Goal: Transaction & Acquisition: Purchase product/service

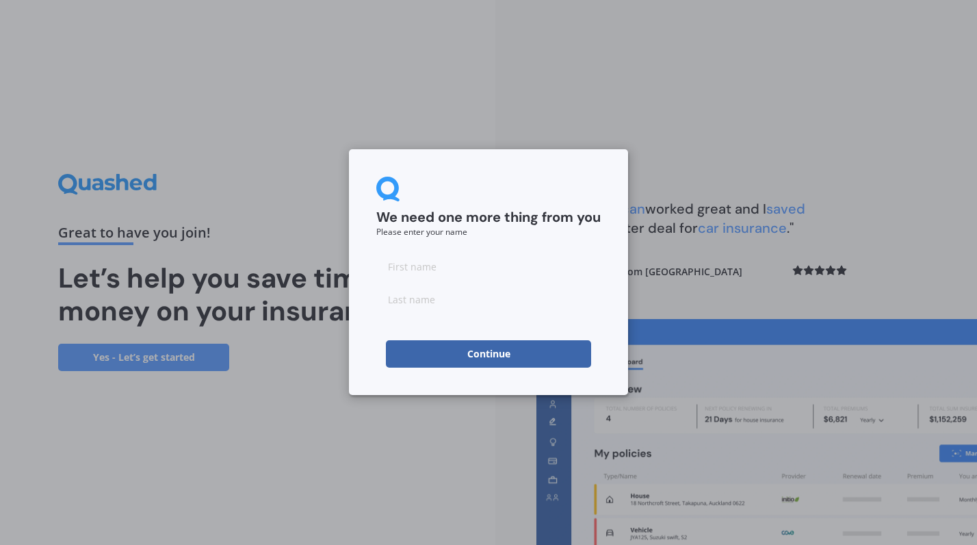
click at [446, 270] on input at bounding box center [488, 266] width 225 height 27
type input "[PERSON_NAME]"
click at [423, 306] on input at bounding box center [488, 298] width 225 height 27
type input "[PERSON_NAME]"
click at [389, 322] on form "We need one more thing from you Please enter your name [PERSON_NAME] Continue" at bounding box center [488, 272] width 225 height 191
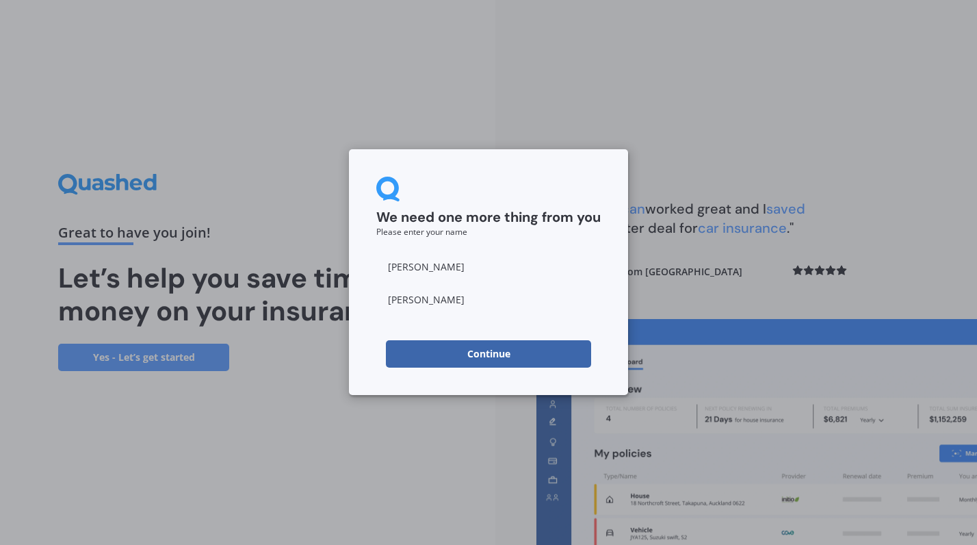
click at [496, 353] on button "Continue" at bounding box center [488, 353] width 205 height 27
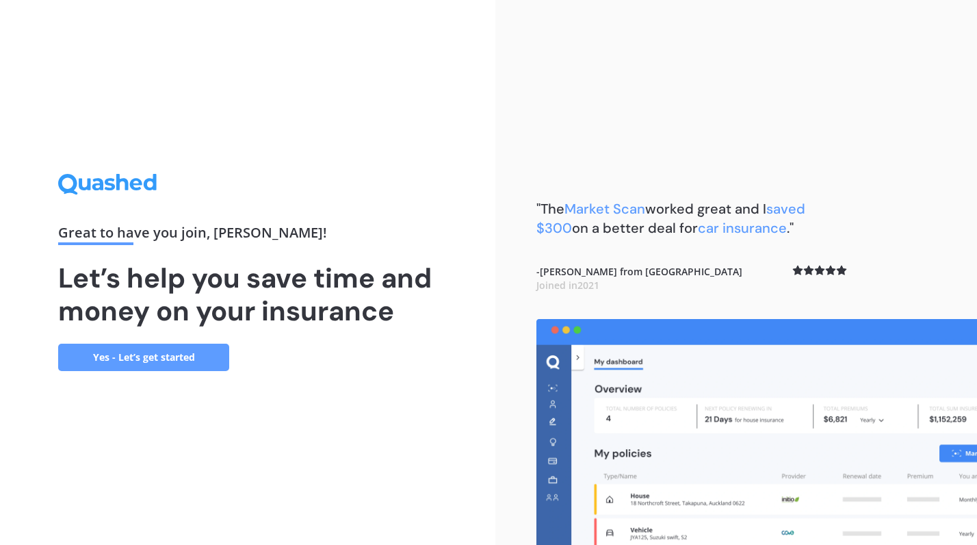
click at [161, 353] on link "Yes - Let’s get started" at bounding box center [143, 357] width 171 height 27
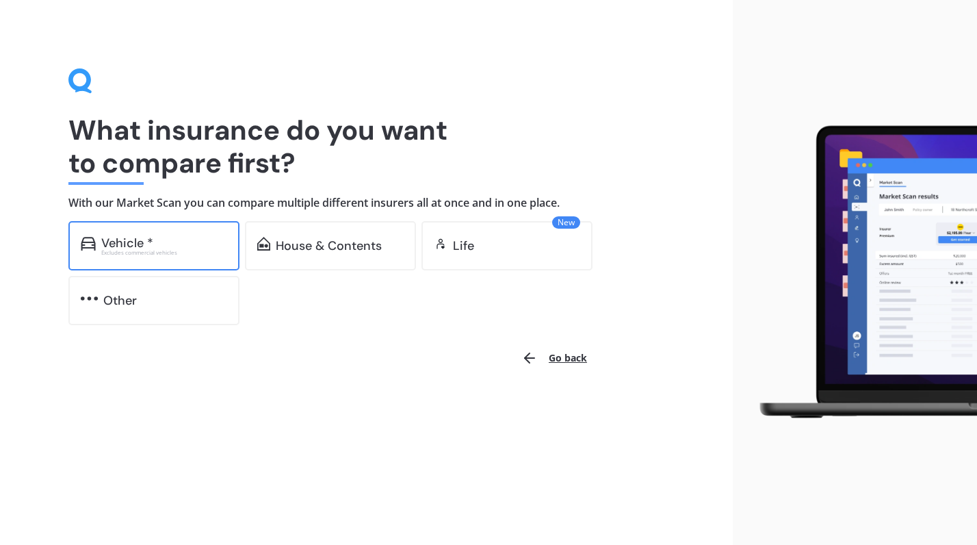
click at [158, 251] on div "Excludes commercial vehicles" at bounding box center [164, 252] width 126 height 5
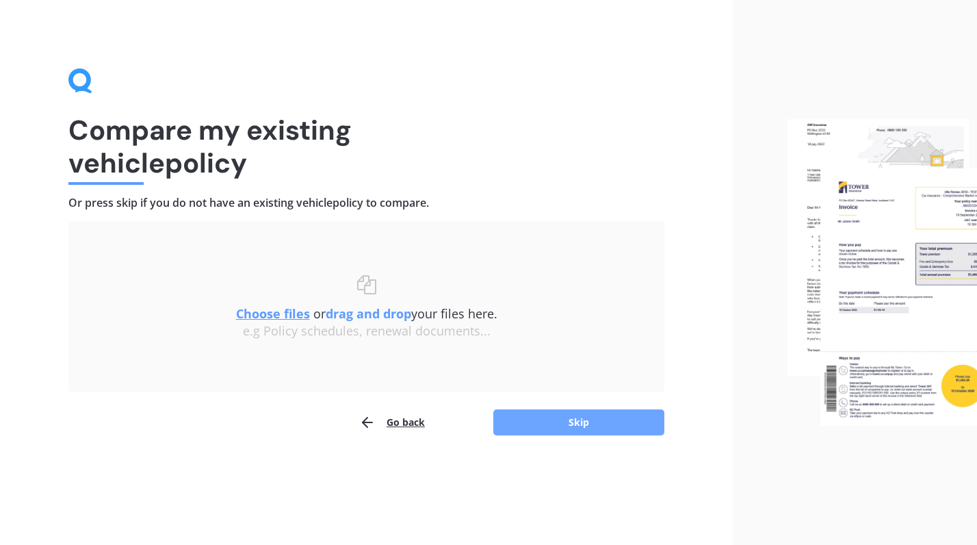
click at [588, 421] on button "Skip" at bounding box center [579, 422] width 171 height 26
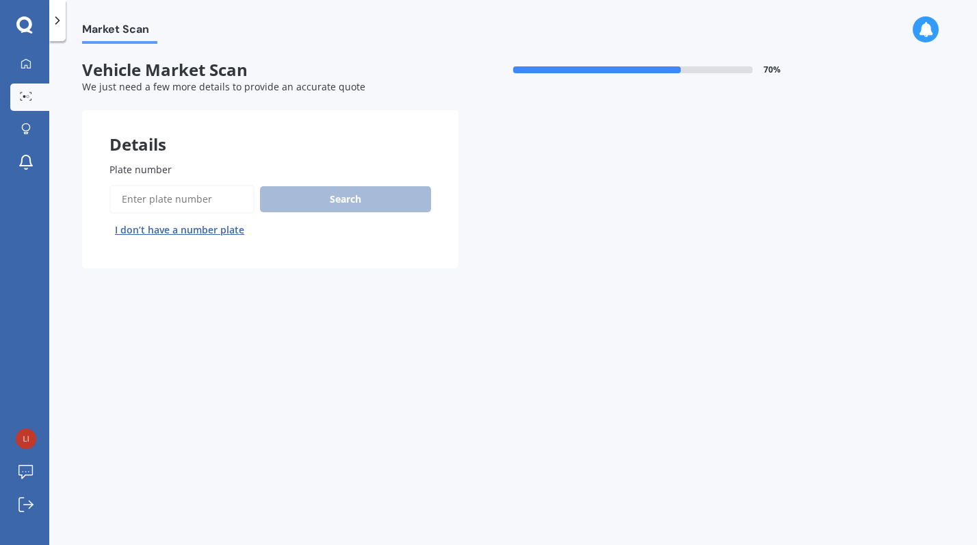
click at [133, 202] on input "Plate number" at bounding box center [182, 199] width 145 height 29
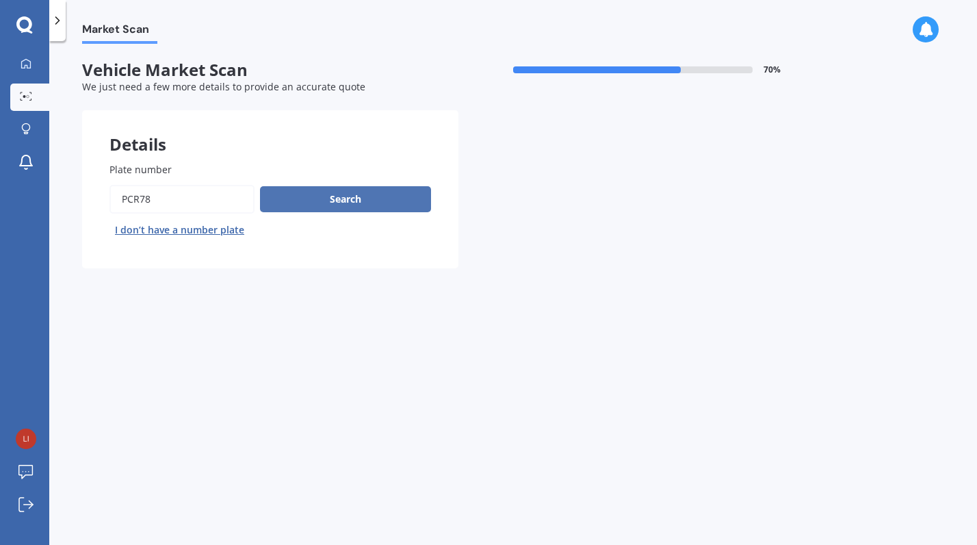
type input "pcr78"
click at [343, 201] on button "Search" at bounding box center [345, 199] width 171 height 26
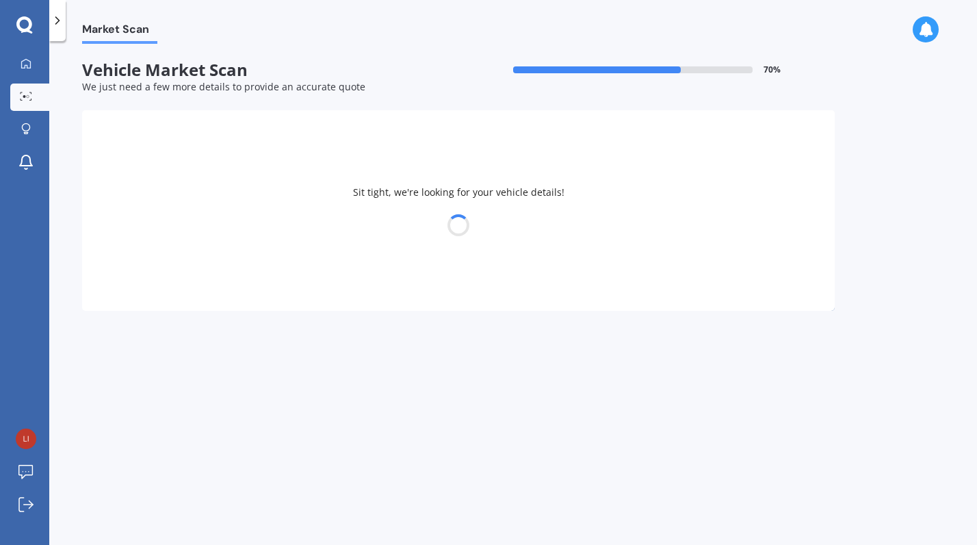
select select "TESLA"
select select "3"
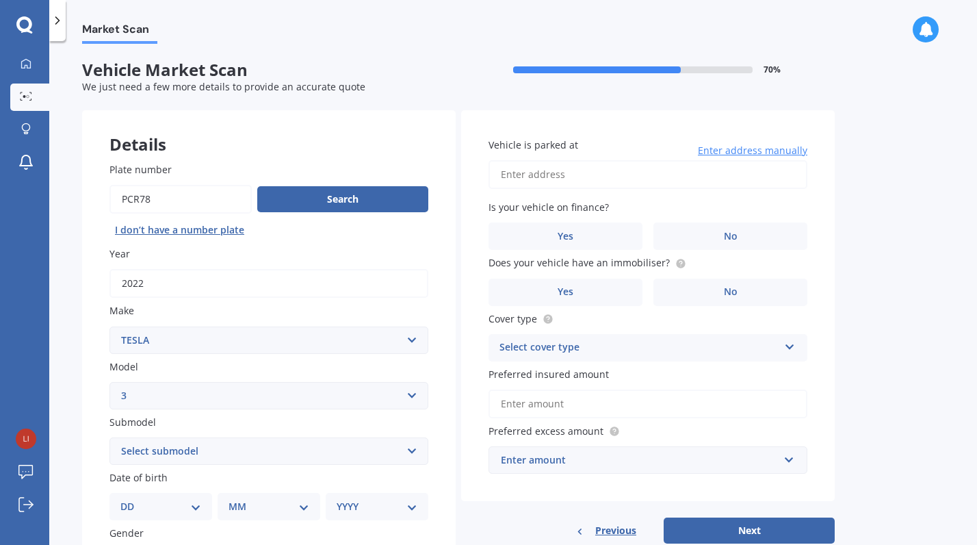
click at [198, 510] on select "DD 01 02 03 04 05 06 07 08 09 10 11 12 13 14 15 16 17 18 19 20 21 22 23 24 25 2…" at bounding box center [160, 506] width 81 height 15
select select "06"
click at [131, 501] on select "DD 01 02 03 04 05 06 07 08 09 10 11 12 13 14 15 16 17 18 19 20 21 22 23 24 25 2…" at bounding box center [160, 506] width 81 height 15
click at [308, 507] on select "MM 01 02 03 04 05 06 07 08 09 10 11 12" at bounding box center [271, 506] width 75 height 15
select select "02"
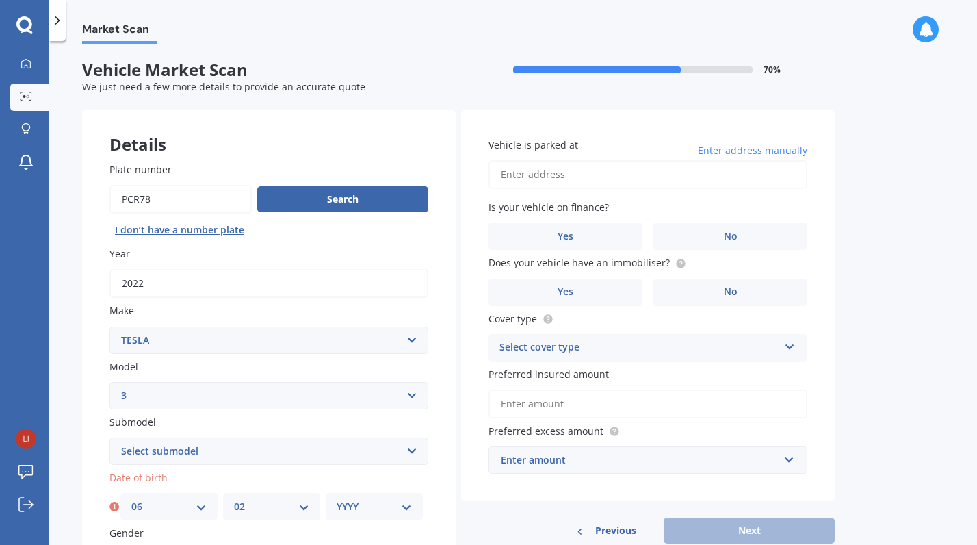
click at [234, 501] on select "MM 01 02 03 04 05 06 07 08 09 10 11 12" at bounding box center [271, 506] width 75 height 15
click at [405, 507] on select "YYYY 2025 2024 2023 2022 2021 2020 2019 2018 2017 2016 2015 2014 2013 2012 2011…" at bounding box center [374, 506] width 75 height 15
select select "1972"
click at [337, 501] on select "YYYY 2025 2024 2023 2022 2021 2020 2019 2018 2017 2016 2015 2014 2013 2012 2011…" at bounding box center [374, 506] width 75 height 15
click at [537, 175] on input "Vehicle is parked at" at bounding box center [648, 174] width 319 height 29
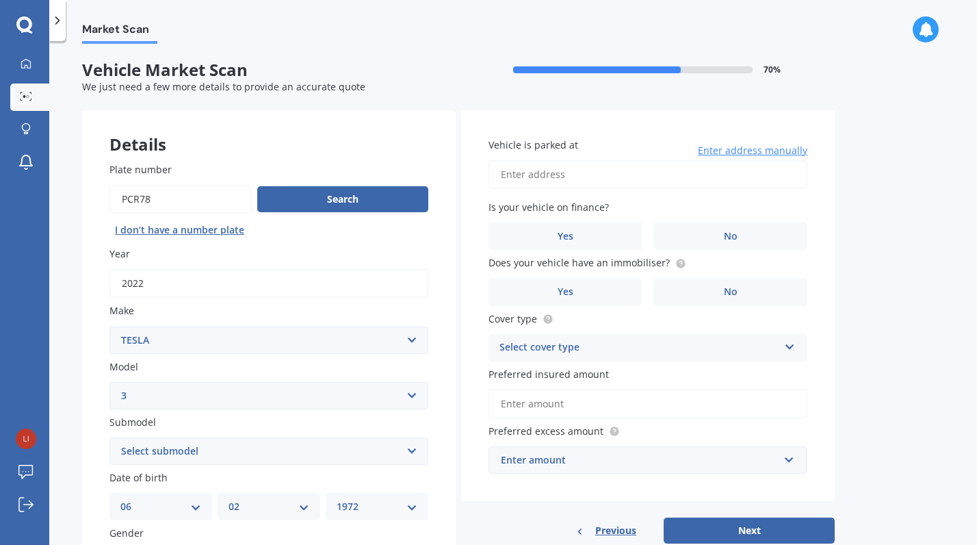
type input "[STREET_ADDRESS]"
click at [711, 233] on label "No" at bounding box center [731, 235] width 154 height 27
click at [0, 0] on input "No" at bounding box center [0, 0] width 0 height 0
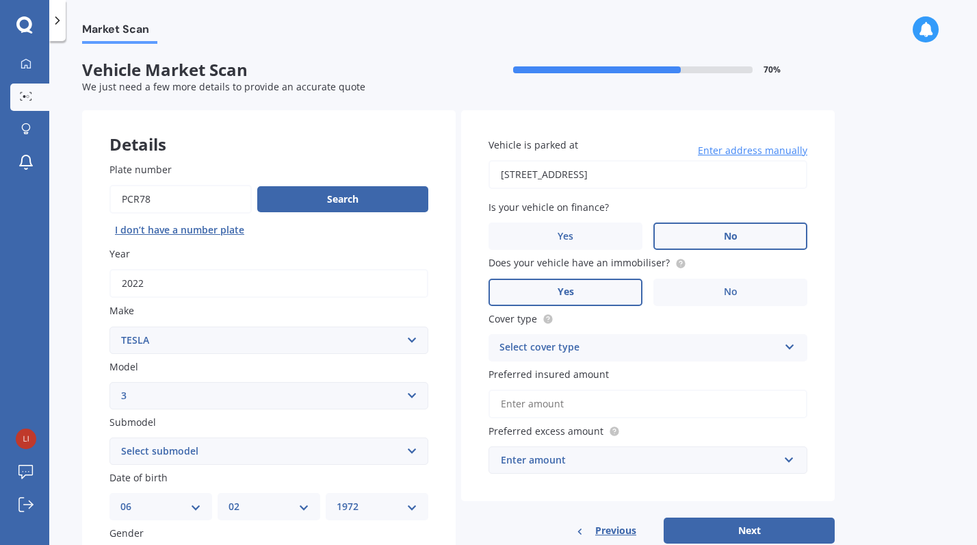
click at [598, 295] on label "Yes" at bounding box center [566, 292] width 154 height 27
click at [0, 0] on input "Yes" at bounding box center [0, 0] width 0 height 0
click at [793, 349] on icon at bounding box center [790, 345] width 12 height 10
click at [726, 373] on div "Comprehensive" at bounding box center [648, 374] width 318 height 25
click at [691, 409] on input "Preferred insured amount" at bounding box center [648, 403] width 319 height 29
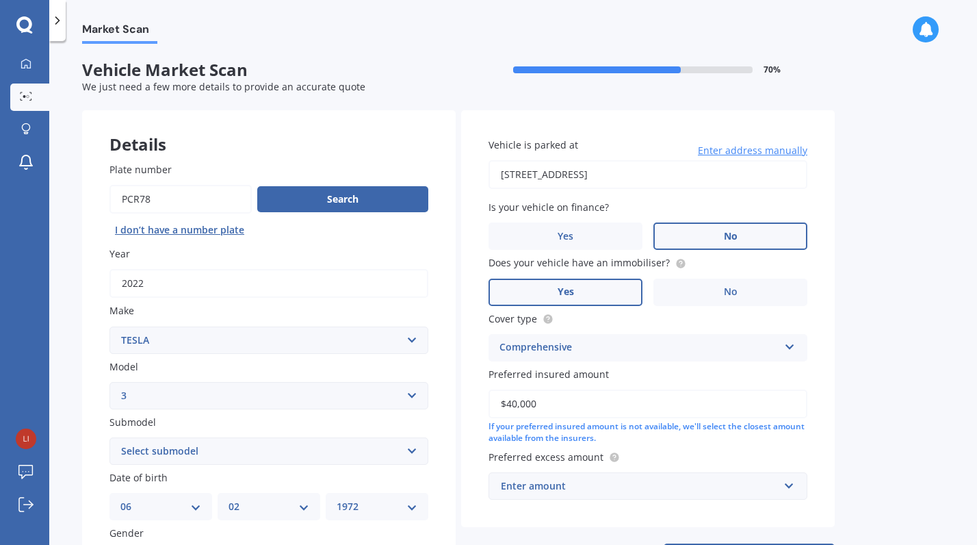
type input "$40,000"
click at [771, 441] on div "If your preferred insured amount is not available, we'll select the closest amo…" at bounding box center [648, 432] width 319 height 23
click at [789, 489] on input "text" at bounding box center [643, 486] width 307 height 26
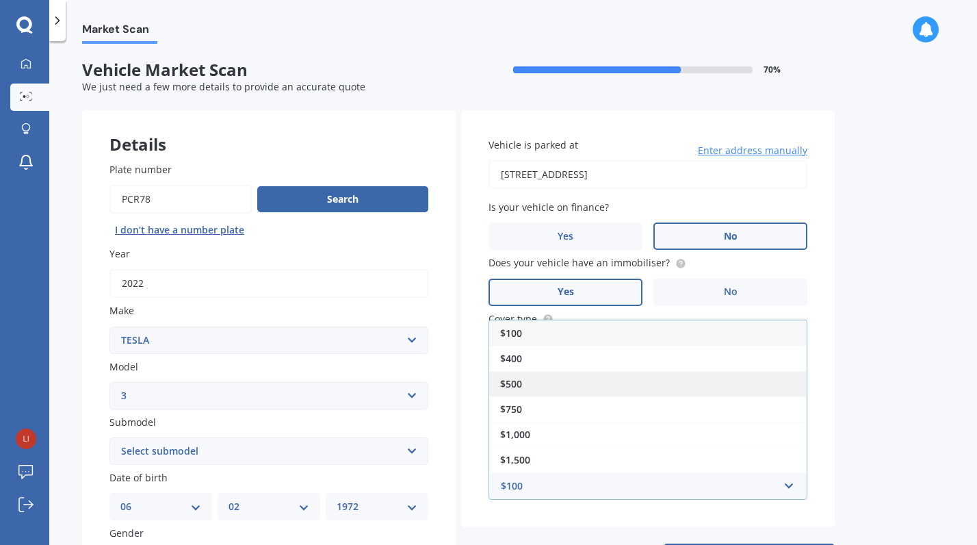
click at [585, 392] on div "$500" at bounding box center [648, 383] width 318 height 25
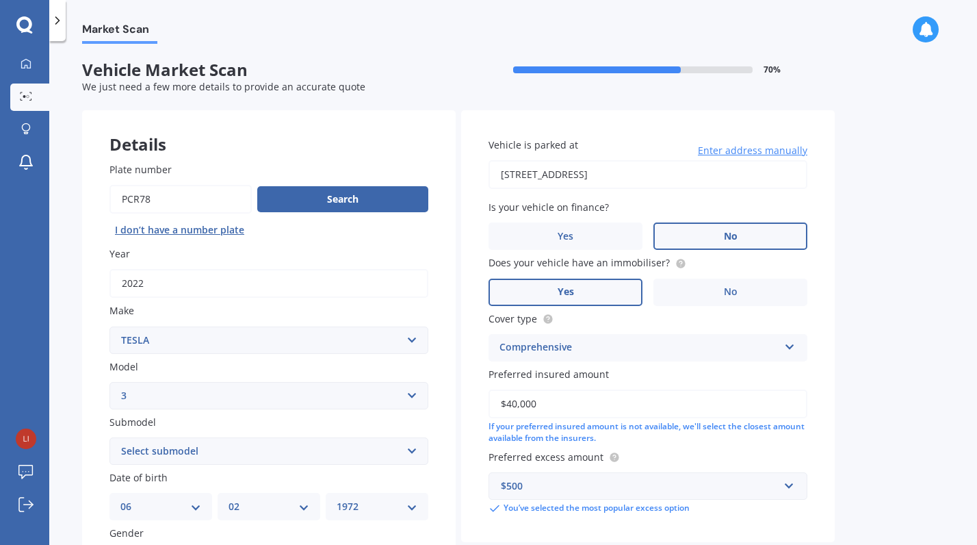
click at [873, 457] on div "Market Scan Vehicle Market Scan 70 % We just need a few more details to provide…" at bounding box center [513, 296] width 928 height 504
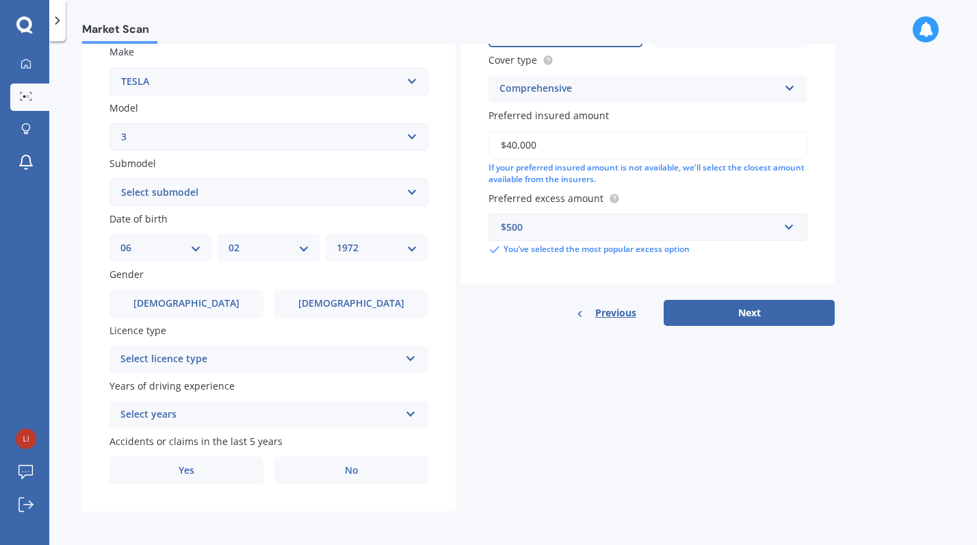
scroll to position [264, 0]
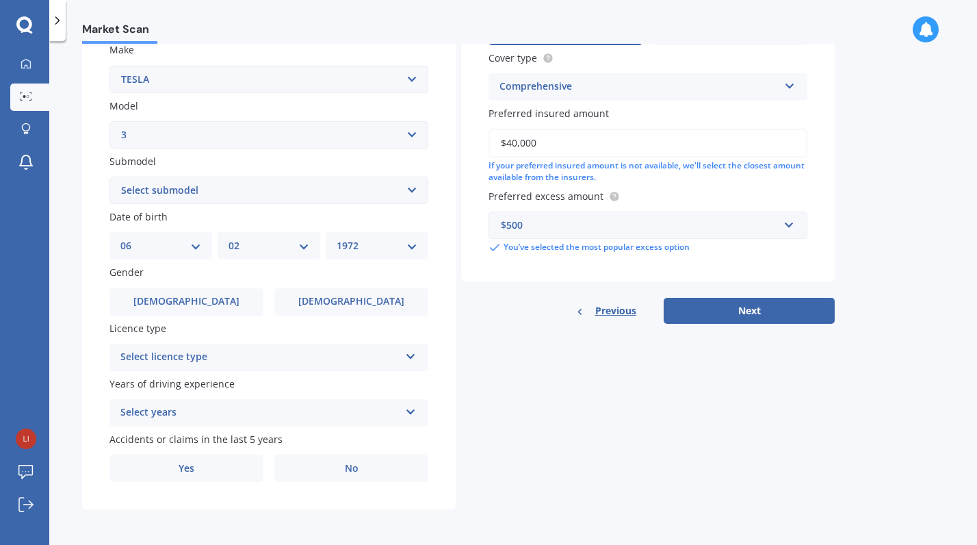
click at [416, 359] on div "Select licence type NZ Full NZ Restricted NZ Learners [GEOGRAPHIC_DATA] [GEOGRA…" at bounding box center [269, 357] width 319 height 27
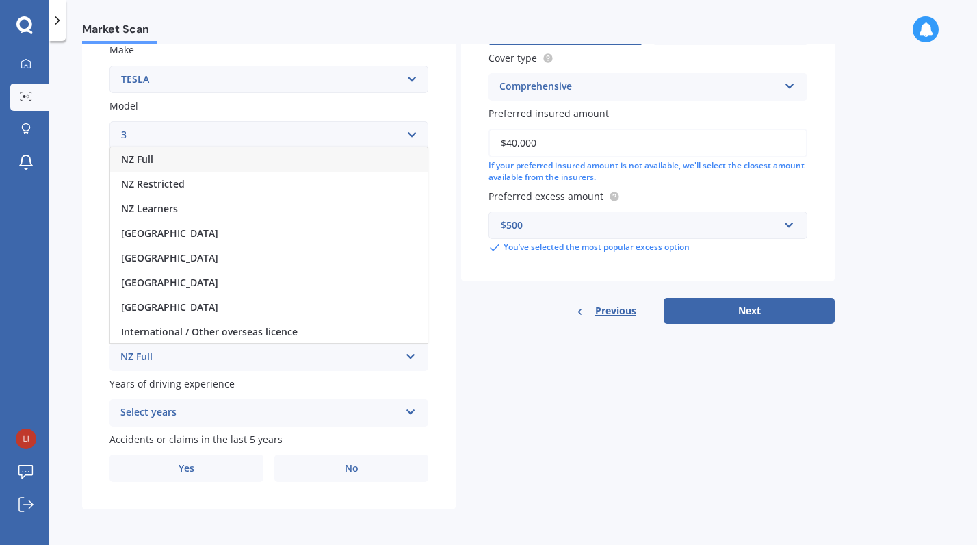
click at [205, 160] on div "NZ Full" at bounding box center [269, 159] width 318 height 25
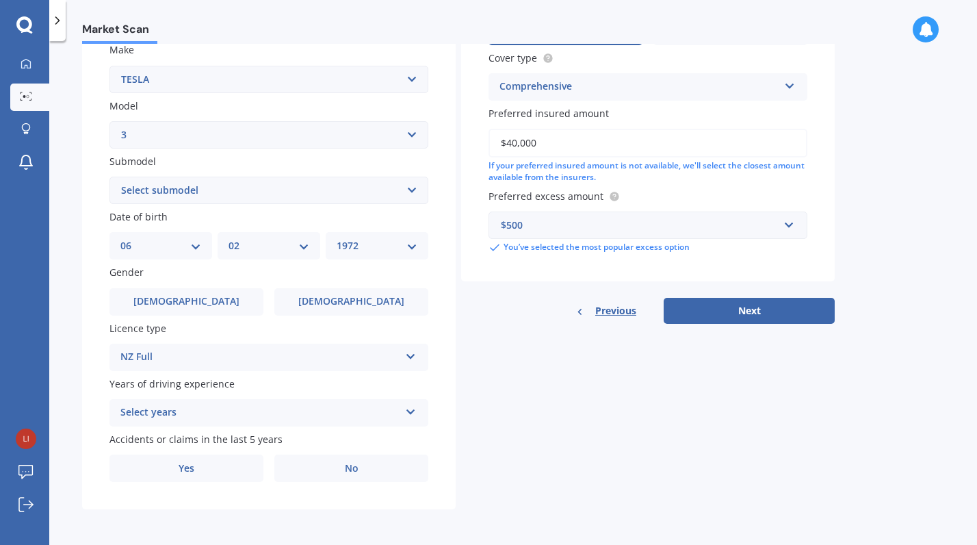
click at [412, 410] on icon at bounding box center [411, 410] width 12 height 10
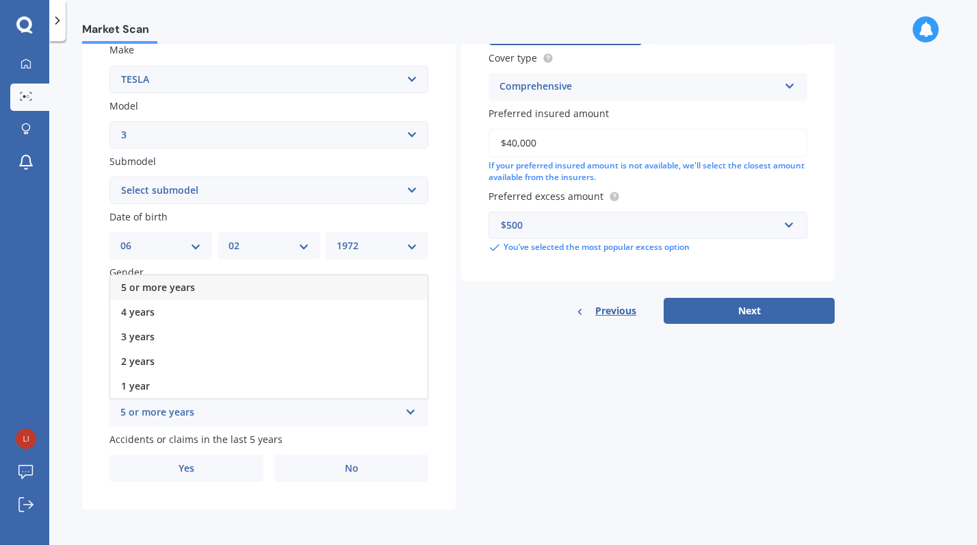
click at [276, 289] on div "5 or more years" at bounding box center [269, 287] width 318 height 25
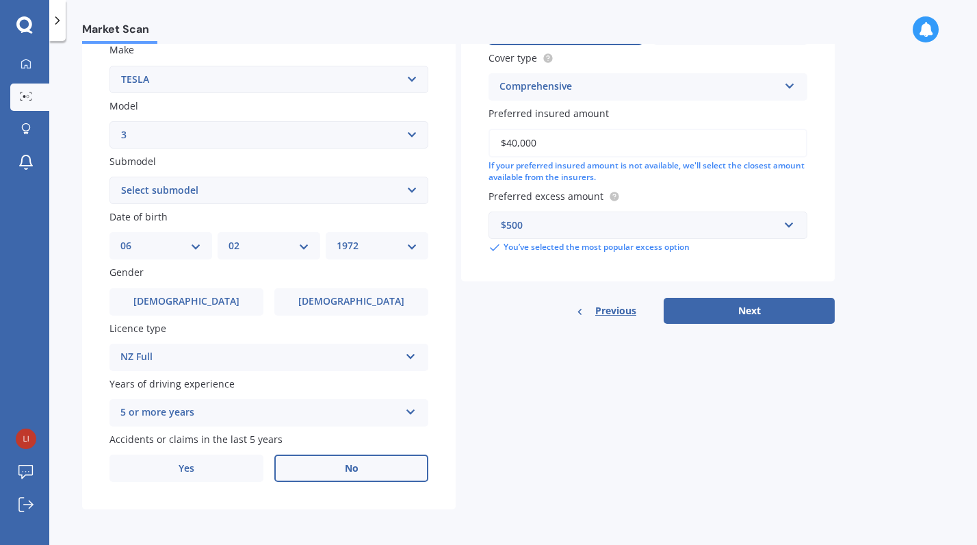
click at [353, 465] on span "No" at bounding box center [352, 469] width 14 height 12
click at [0, 0] on input "No" at bounding box center [0, 0] width 0 height 0
click at [756, 310] on button "Next" at bounding box center [749, 311] width 171 height 26
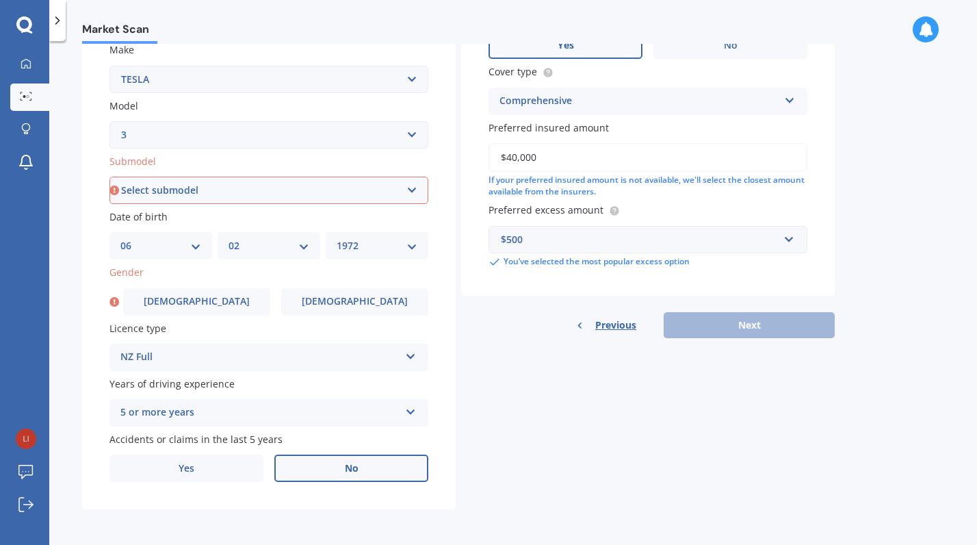
click at [407, 190] on select "Select submodel EV" at bounding box center [269, 190] width 319 height 27
select select "EV"
click at [110, 177] on select "Select submodel EV" at bounding box center [269, 190] width 319 height 27
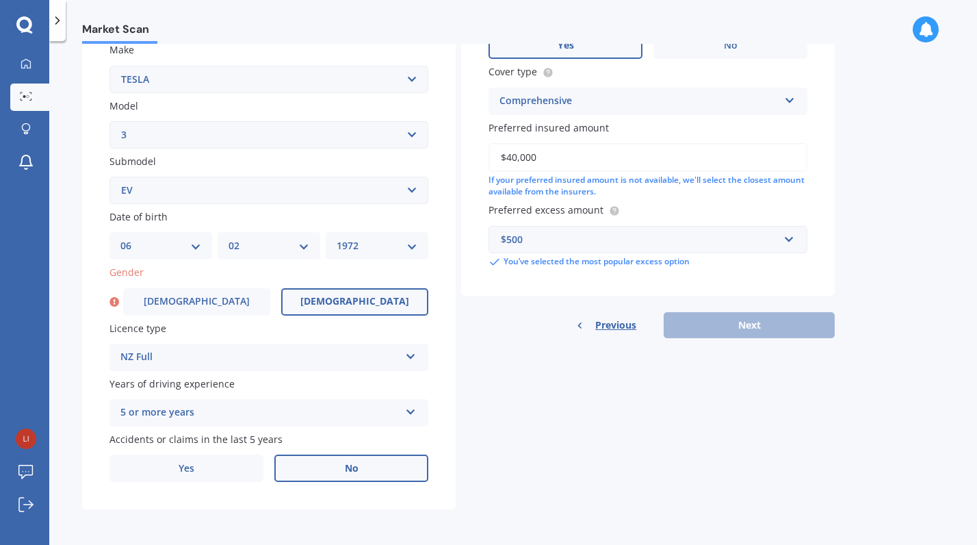
click at [333, 295] on label "[DEMOGRAPHIC_DATA]" at bounding box center [354, 301] width 147 height 27
click at [0, 0] on input "[DEMOGRAPHIC_DATA]" at bounding box center [0, 0] width 0 height 0
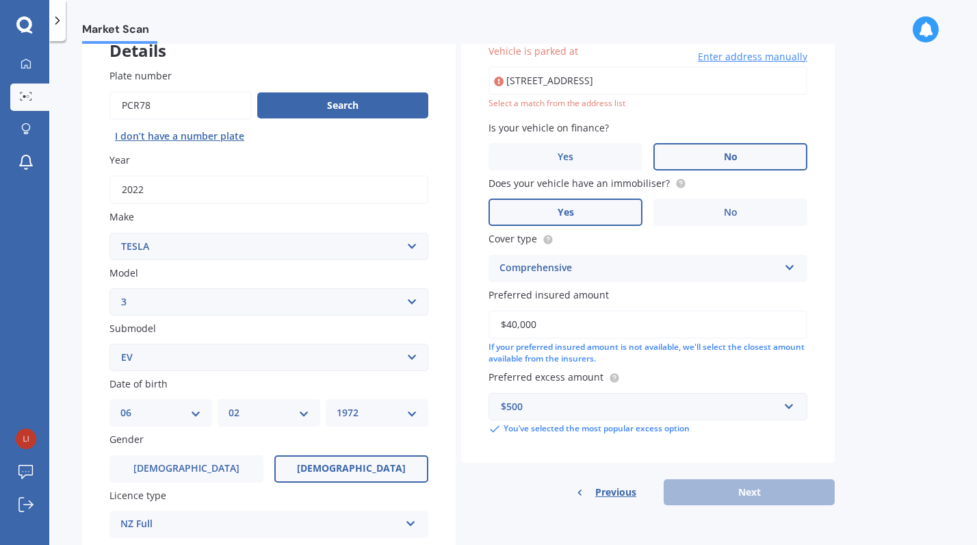
scroll to position [0, 101]
click at [728, 84] on input "[STREET_ADDRESS]" at bounding box center [648, 80] width 319 height 29
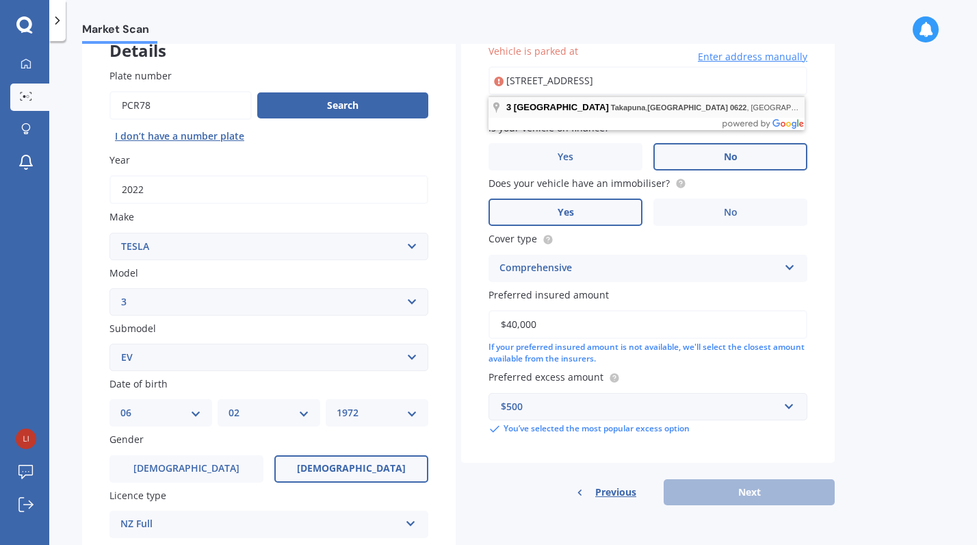
scroll to position [0, 0]
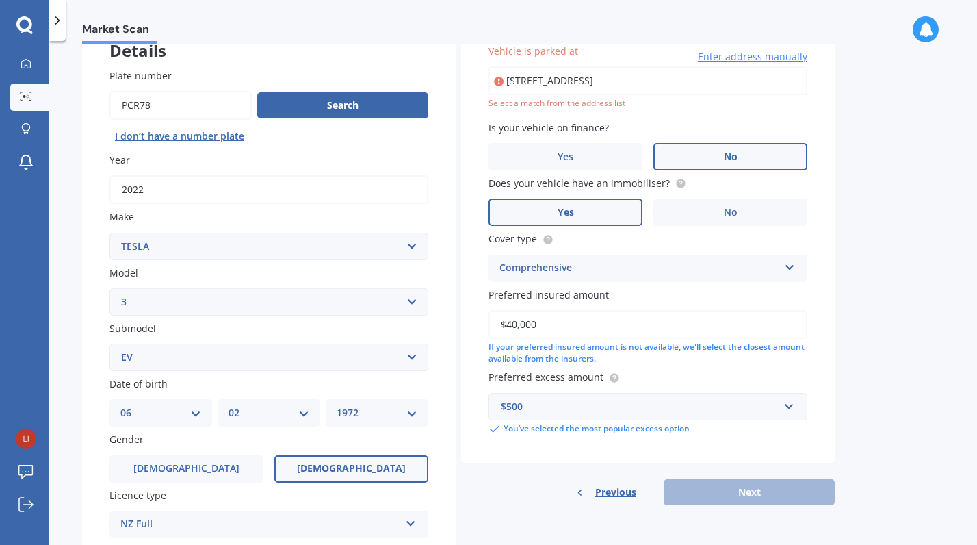
type input "[STREET_ADDRESS]"
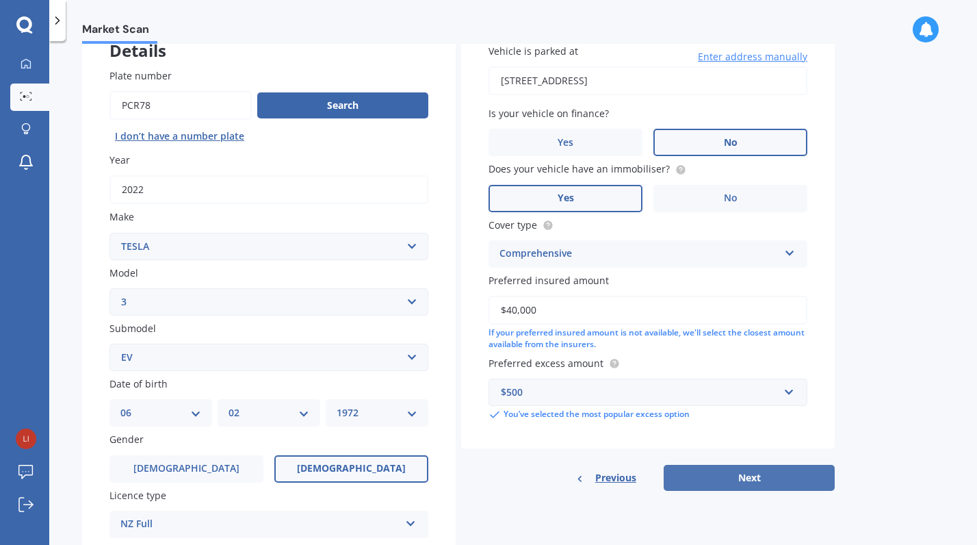
click at [750, 474] on button "Next" at bounding box center [749, 478] width 171 height 26
select select "06"
select select "02"
select select "1972"
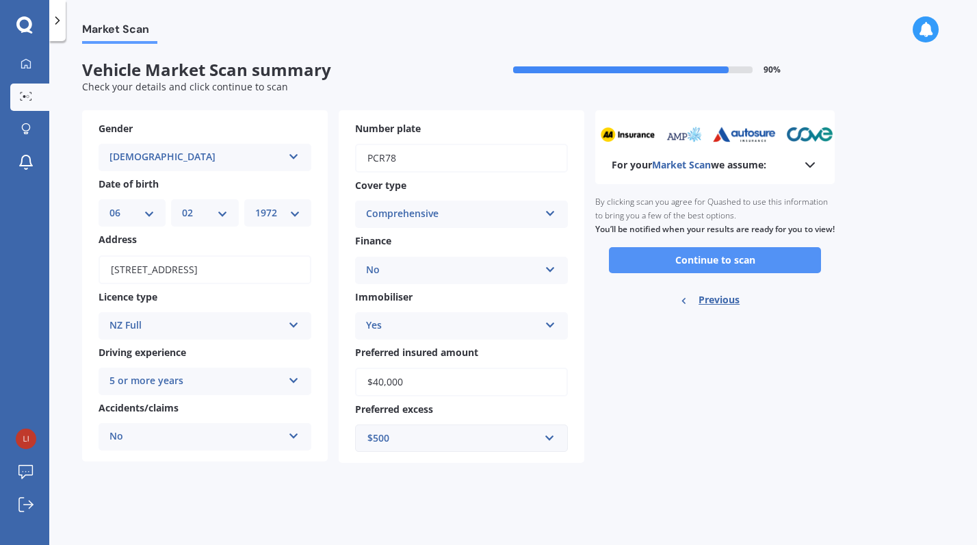
click at [717, 272] on button "Continue to scan" at bounding box center [715, 260] width 212 height 26
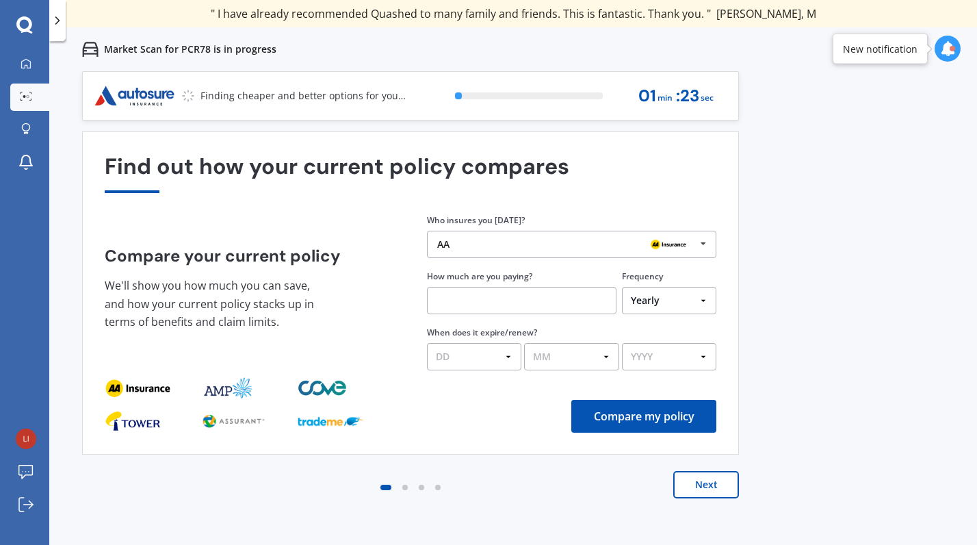
click at [704, 481] on button "Next" at bounding box center [707, 484] width 66 height 27
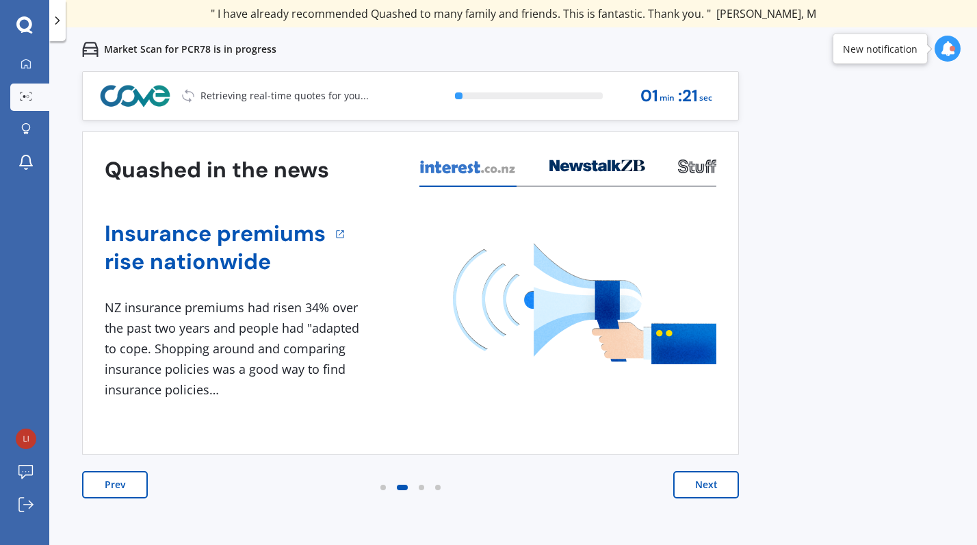
click at [704, 481] on button "Next" at bounding box center [707, 484] width 66 height 27
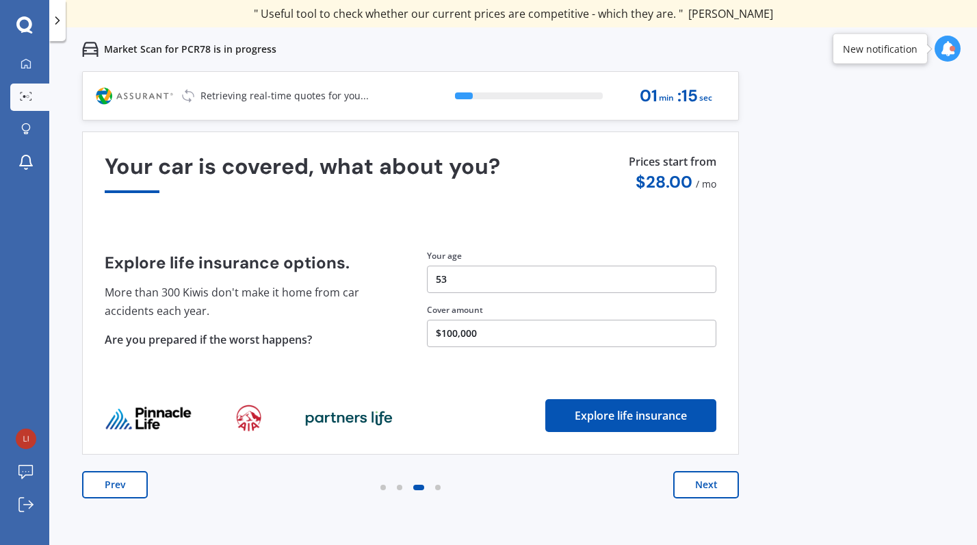
click at [704, 481] on button "Next" at bounding box center [707, 484] width 66 height 27
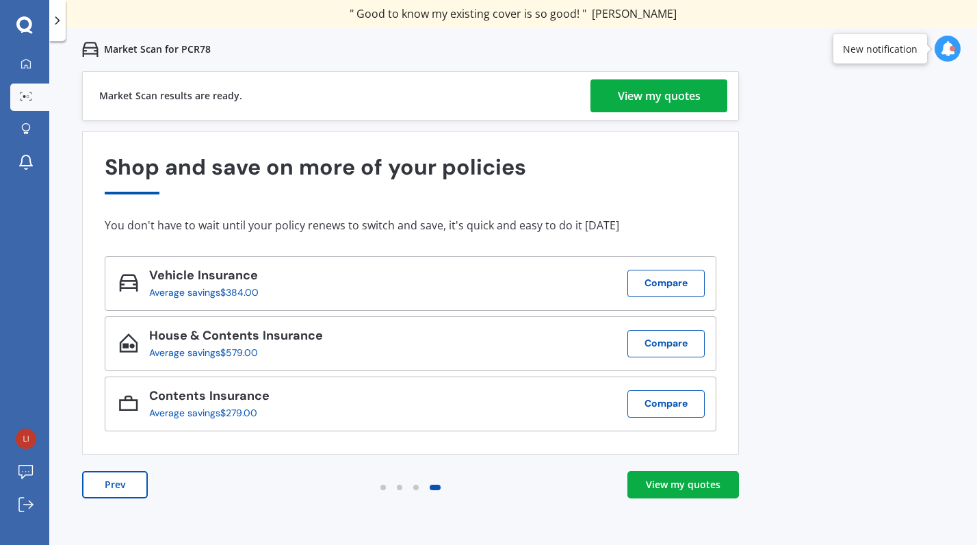
click at [673, 91] on div "View my quotes" at bounding box center [659, 95] width 83 height 33
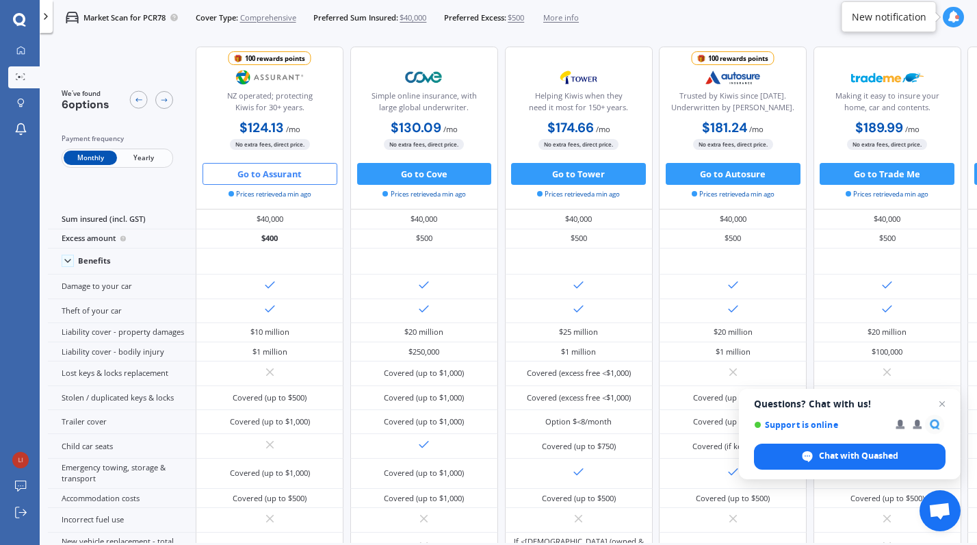
click at [276, 172] on button "Go to Assurant" at bounding box center [270, 174] width 135 height 22
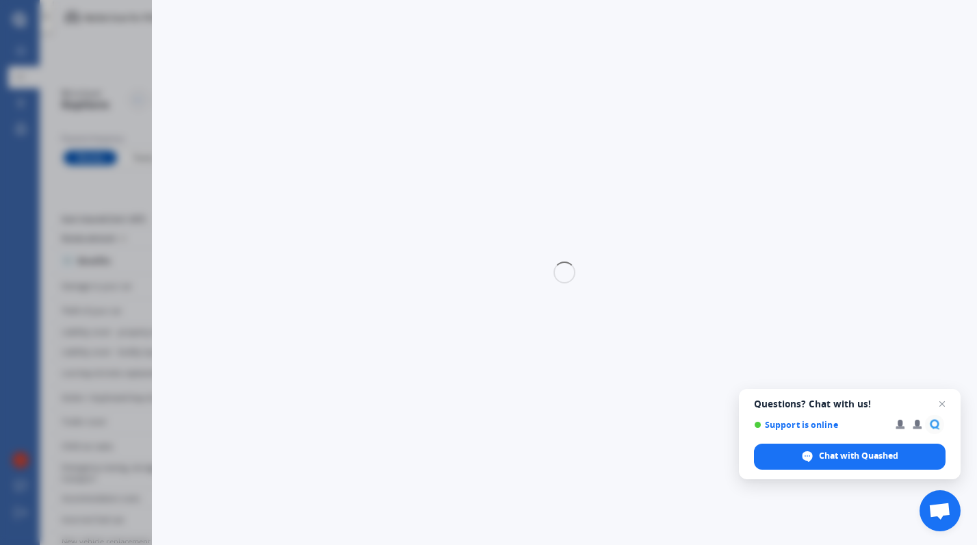
select select "Monthly"
select select "full"
select select "0"
select select "North Shore"
select select "TESLA"
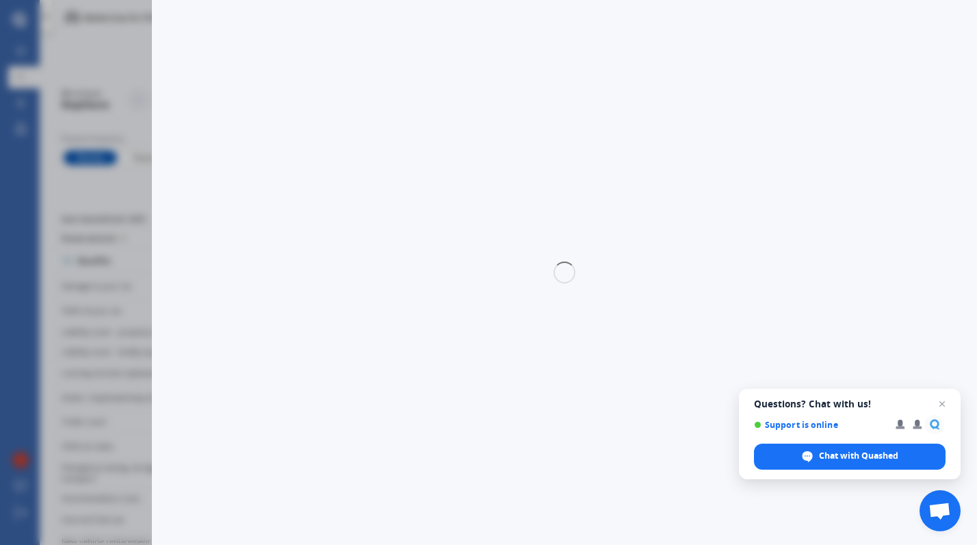
select select "3"
select select "EV"
